Goal: Check status: Check status

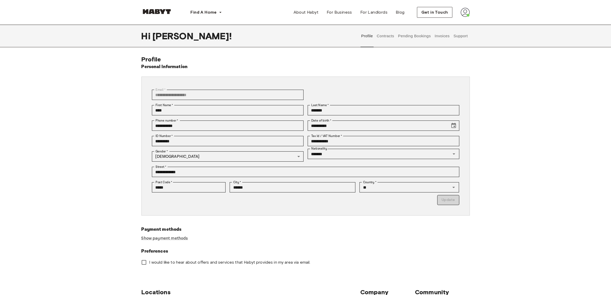
click at [467, 12] on img at bounding box center [465, 12] width 9 height 9
click at [451, 23] on span "Profile" at bounding box center [449, 24] width 13 height 6
click at [421, 34] on button "Pending Bookings" at bounding box center [415, 36] width 34 height 23
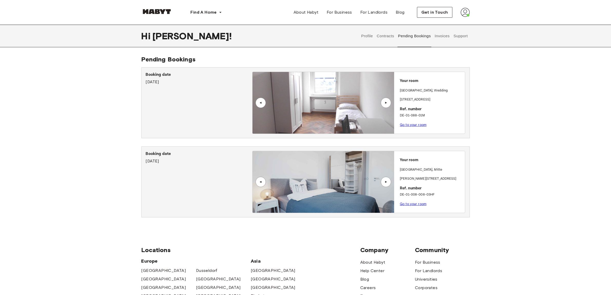
click at [288, 175] on img at bounding box center [324, 182] width 142 height 62
click at [406, 201] on p "Go to your room" at bounding box center [431, 203] width 63 height 5
click at [406, 204] on link "Go to your room" at bounding box center [413, 204] width 27 height 4
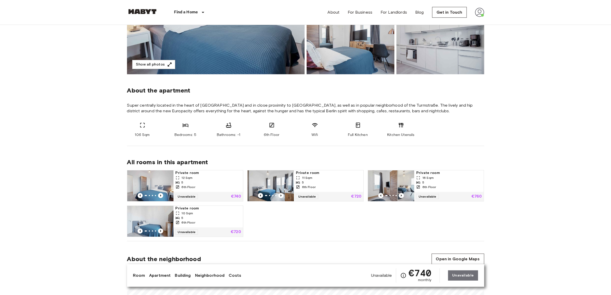
scroll to position [225, 0]
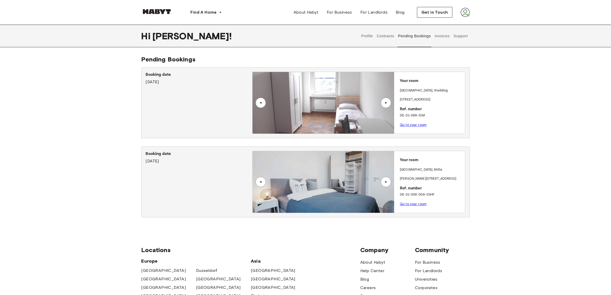
click at [385, 37] on button "Contracts" at bounding box center [385, 36] width 19 height 23
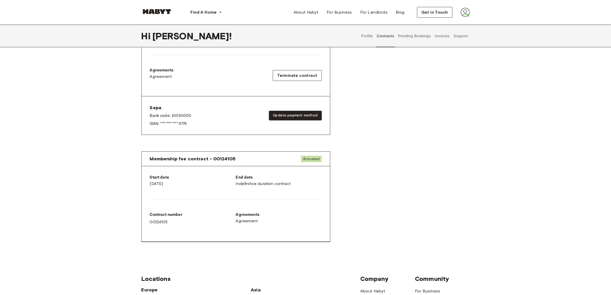
scroll to position [96, 0]
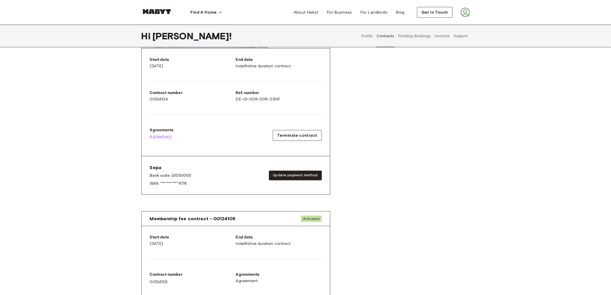
click at [163, 135] on span "Agreement" at bounding box center [161, 136] width 22 height 6
